Goal: Navigation & Orientation: Find specific page/section

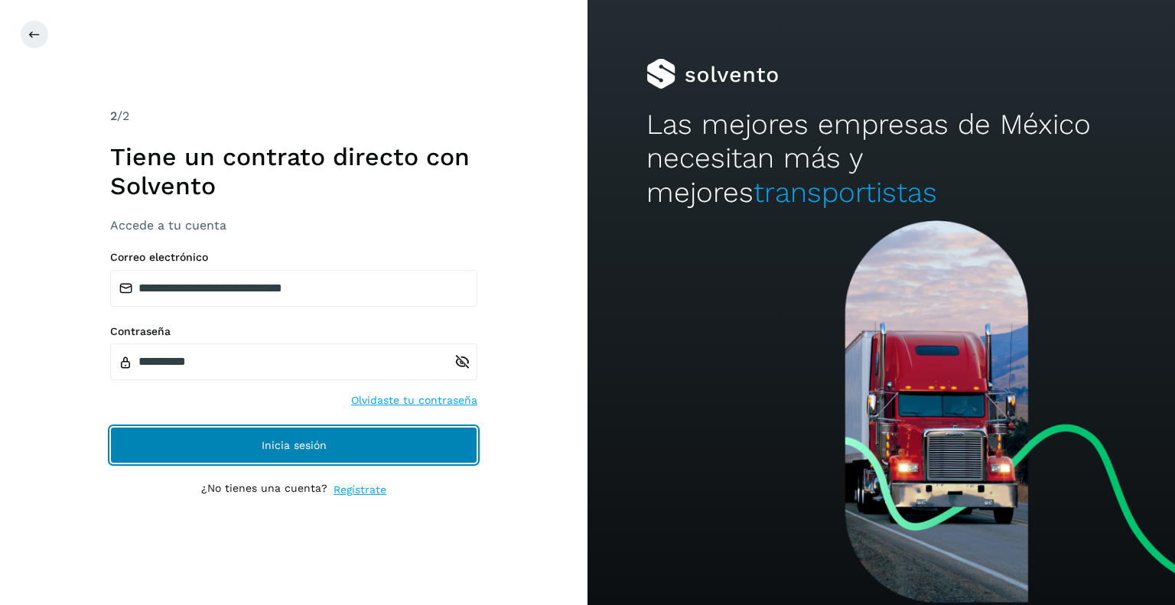
click at [353, 449] on button "Inicia sesión" at bounding box center [293, 445] width 367 height 37
click at [356, 441] on button "Inicia sesión" at bounding box center [293, 445] width 367 height 37
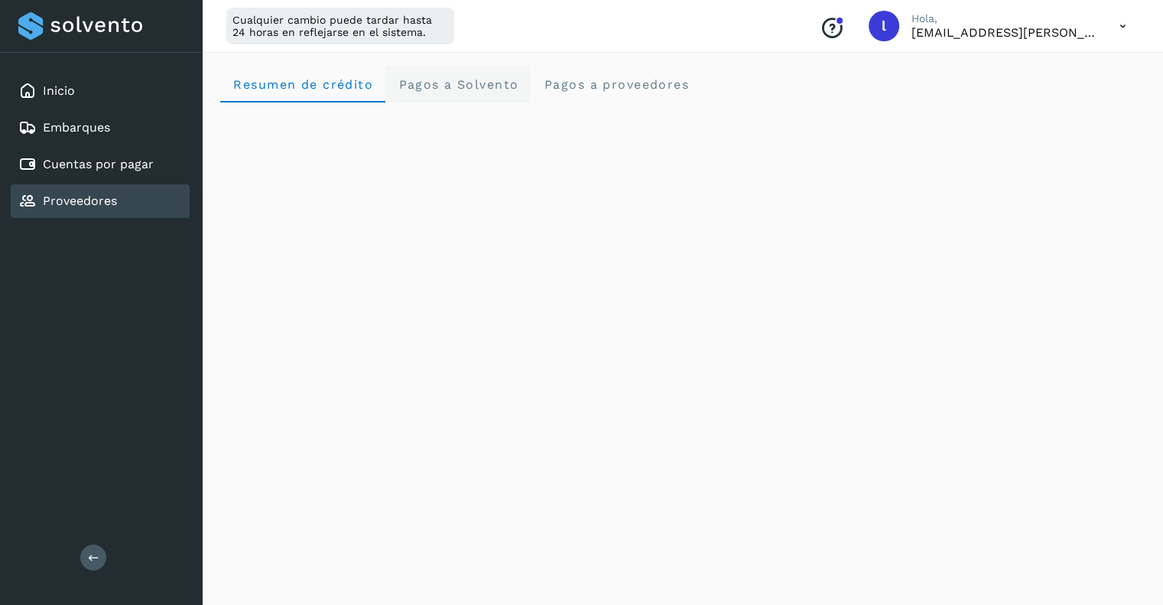
click at [444, 83] on span "Pagos a Solvento" at bounding box center [458, 84] width 121 height 15
click at [305, 82] on span "Resumen de crédito" at bounding box center [302, 84] width 141 height 15
click at [1123, 26] on icon at bounding box center [1122, 26] width 31 height 31
click at [1051, 103] on div "Cerrar sesión" at bounding box center [1047, 98] width 182 height 29
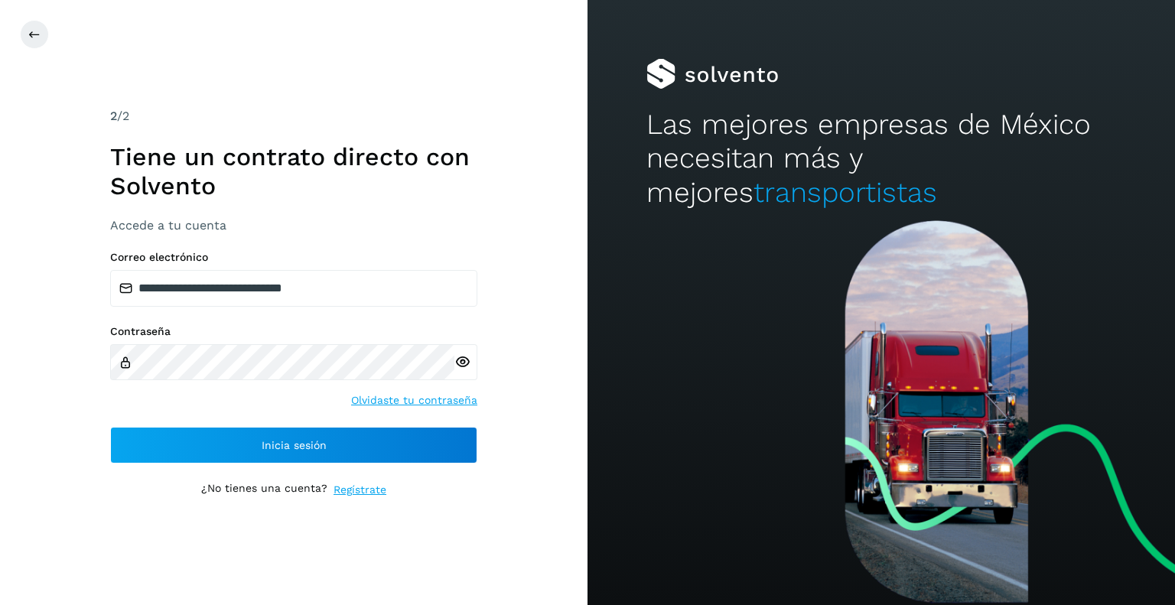
click at [461, 359] on icon at bounding box center [462, 362] width 16 height 16
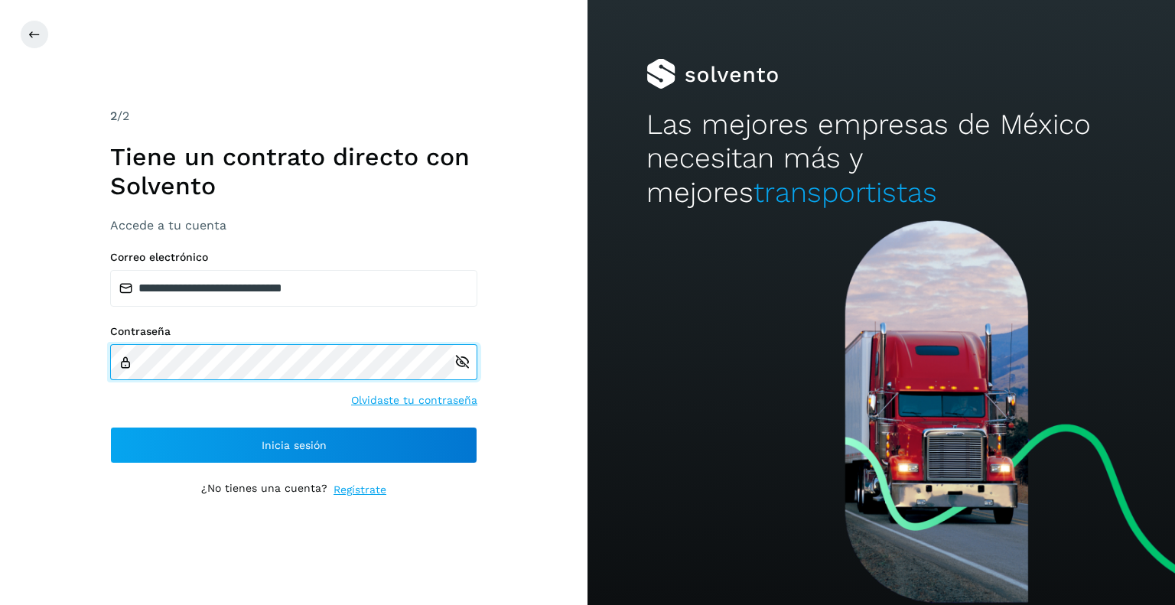
click at [62, 314] on div "**********" at bounding box center [293, 302] width 587 height 605
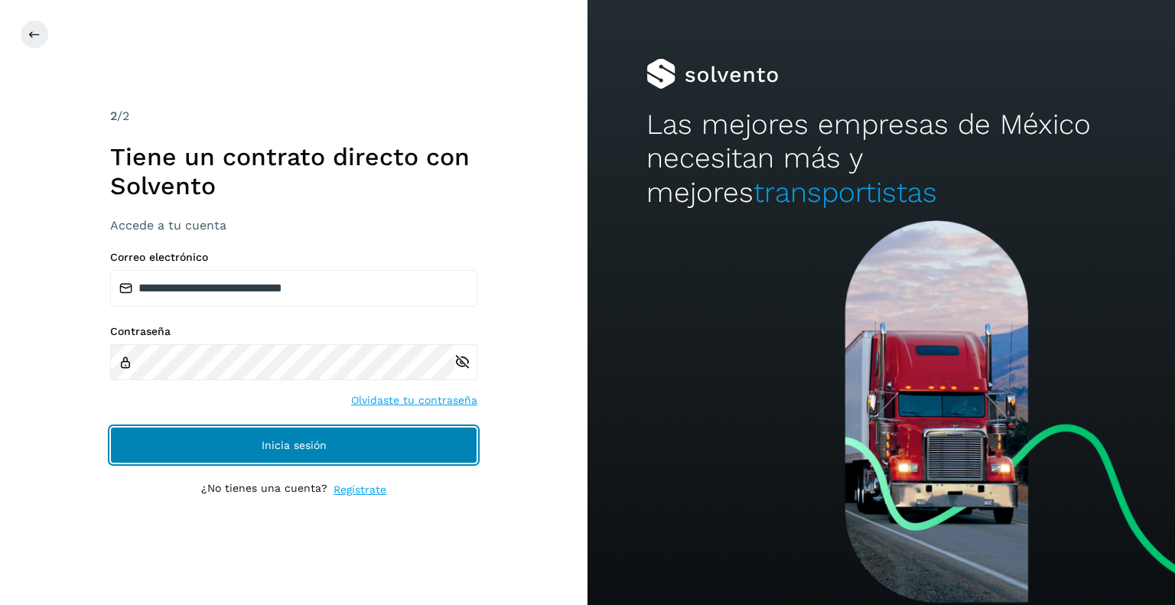
click at [405, 447] on button "Inicia sesión" at bounding box center [293, 445] width 367 height 37
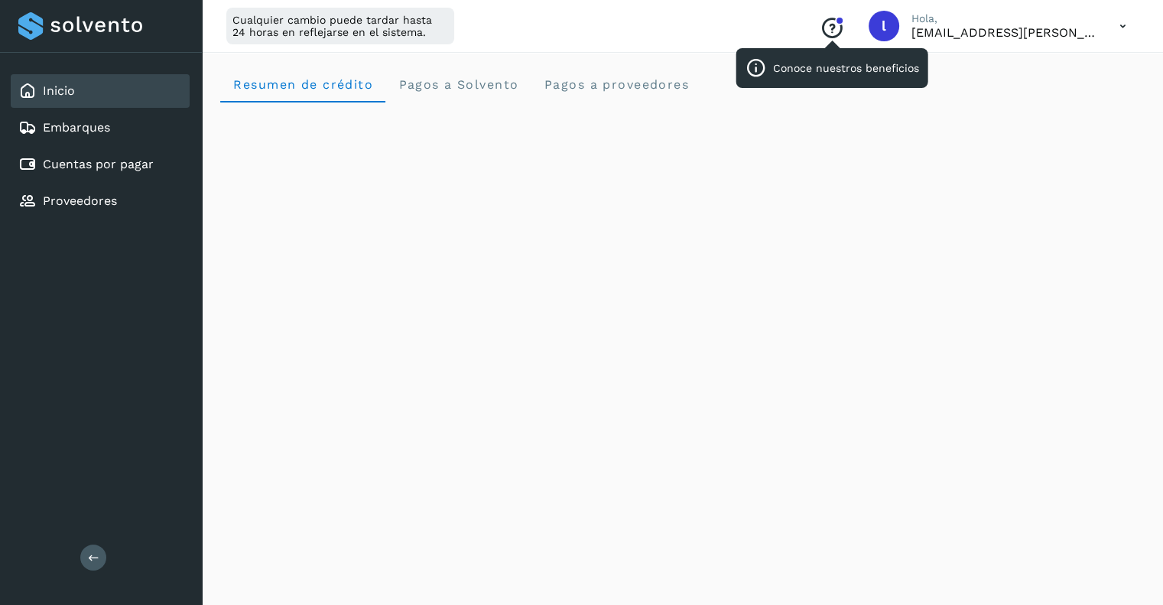
click at [829, 29] on icon "Conoce nuestros beneficios" at bounding box center [832, 28] width 24 height 24
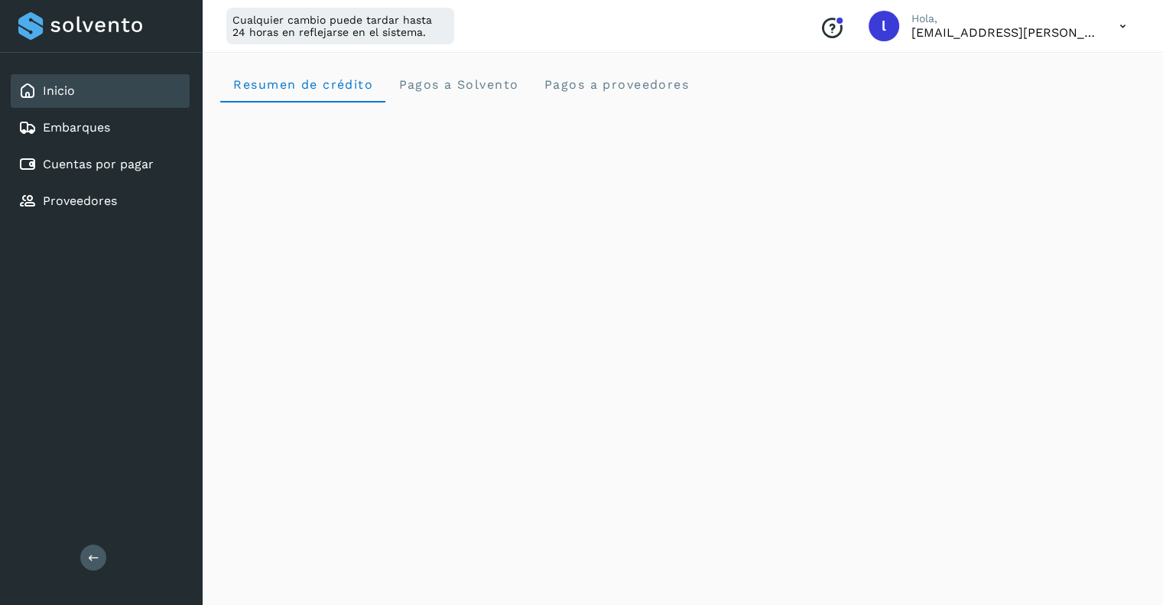
click at [1118, 24] on icon at bounding box center [1122, 26] width 31 height 31
click at [589, 86] on div at bounding box center [581, 302] width 1163 height 605
click at [607, 83] on span "Pagos a proveedores" at bounding box center [616, 84] width 146 height 15
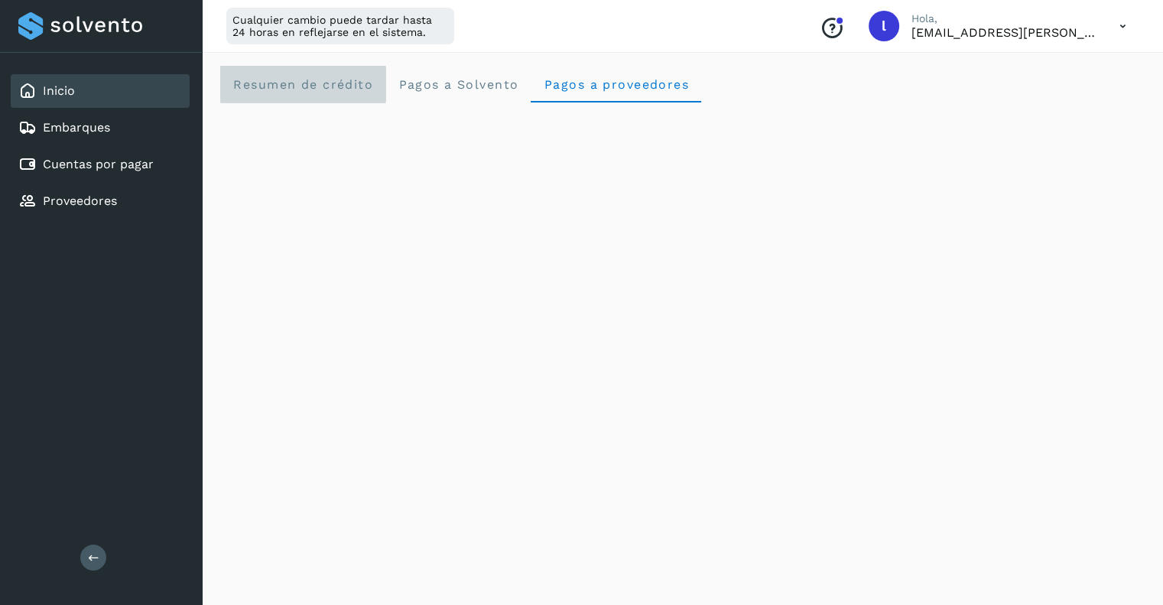
click at [321, 84] on span "Resumen de crédito" at bounding box center [302, 84] width 141 height 15
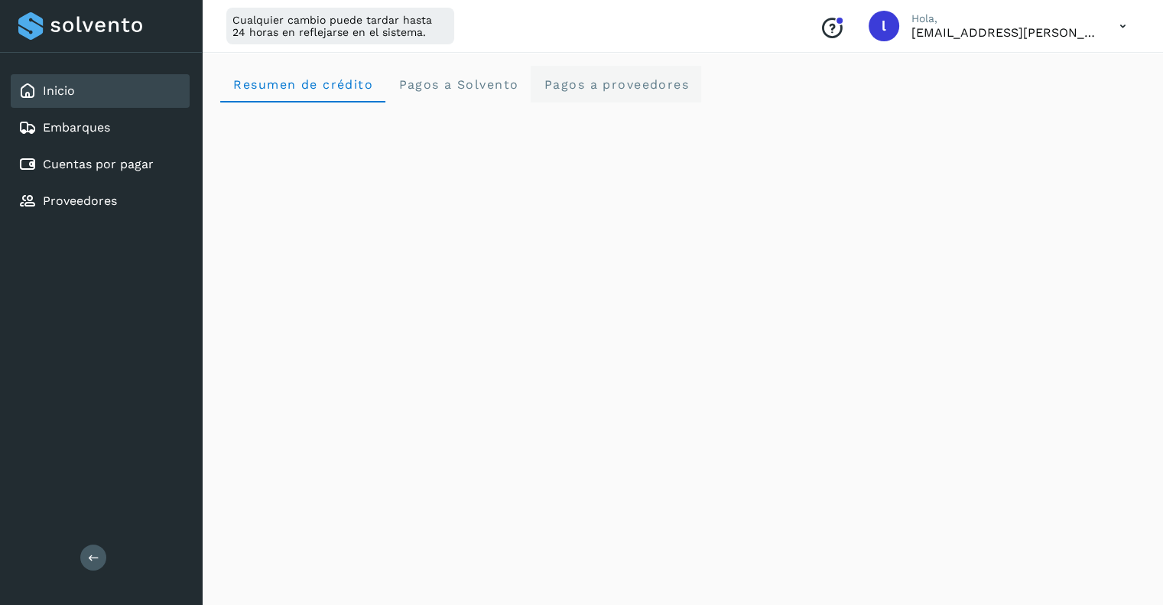
click at [620, 88] on span "Pagos a proveedores" at bounding box center [616, 84] width 146 height 15
click at [271, 82] on span "Resumen de crédito" at bounding box center [302, 84] width 141 height 15
